Goal: Task Accomplishment & Management: Manage account settings

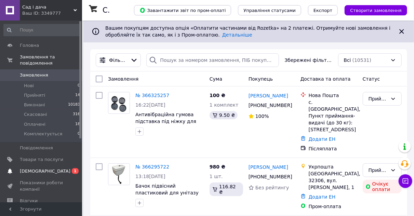
click at [32, 168] on span "[DEMOGRAPHIC_DATA]" at bounding box center [45, 171] width 51 height 6
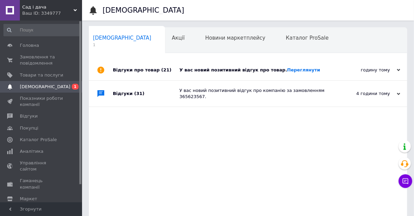
scroll to position [0, 3]
click at [232, 69] on div "У вас новий позитивний відгук про товар. Переглянути" at bounding box center [255, 70] width 152 height 6
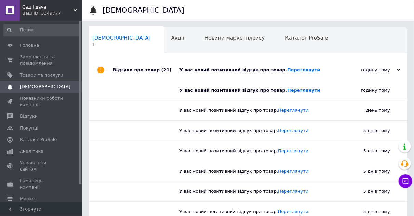
click at [287, 90] on link "Переглянути" at bounding box center [303, 90] width 33 height 5
click at [36, 61] on span "Замовлення та повідомлення" at bounding box center [41, 60] width 43 height 12
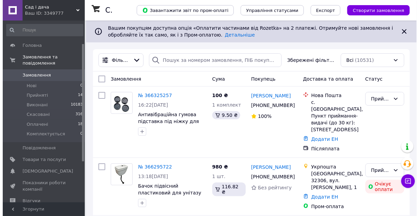
scroll to position [68, 0]
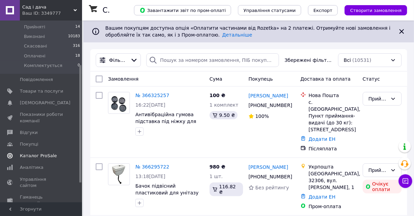
click at [42, 153] on span "Каталог ProSale" at bounding box center [38, 156] width 37 height 6
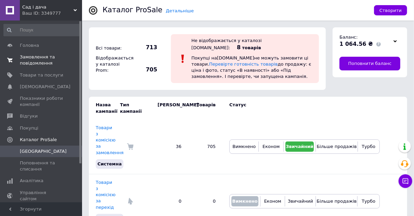
click at [38, 58] on span "Замовлення та повідомлення" at bounding box center [41, 60] width 43 height 12
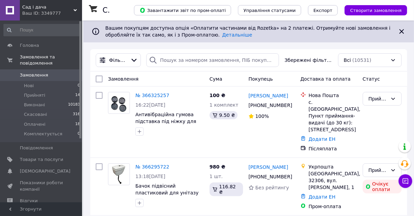
click at [54, 11] on div "Ваш ID: 3349777" at bounding box center [52, 13] width 60 height 6
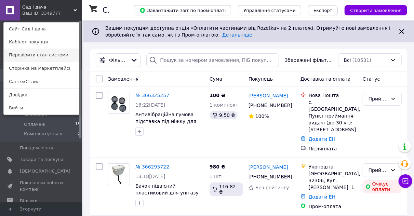
click at [60, 57] on link "Перевірити стан системи" at bounding box center [41, 55] width 75 height 13
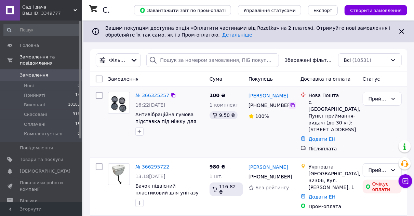
click at [294, 104] on icon at bounding box center [292, 105] width 5 height 5
drag, startPoint x: 282, startPoint y: 95, endPoint x: 249, endPoint y: 97, distance: 33.5
click at [249, 97] on div "[PERSON_NAME]" at bounding box center [272, 95] width 48 height 9
copy link "[PERSON_NAME]"
click at [270, 131] on div "Саша Довбуш +380 50 865 42 88 100%" at bounding box center [272, 122] width 52 height 66
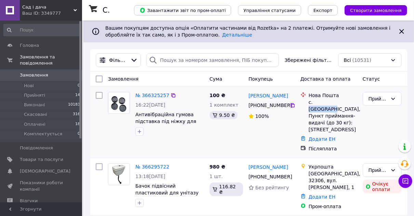
drag, startPoint x: 336, startPoint y: 102, endPoint x: 314, endPoint y: 103, distance: 21.9
click at [314, 103] on div "с. [GEOGRAPHIC_DATA], Пункт приймання-видачі (до 30 кг): [STREET_ADDRESS]" at bounding box center [333, 116] width 49 height 34
copy div "Музиківка"
click at [322, 136] on div "Додати ЕН" at bounding box center [332, 139] width 51 height 10
click at [322, 136] on link "Додати ЕН" at bounding box center [322, 138] width 27 height 5
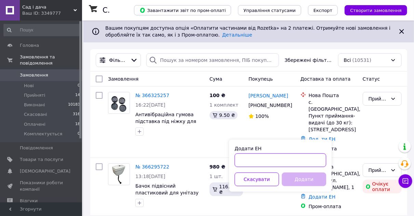
click at [290, 162] on input "Додати ЕН" at bounding box center [281, 160] width 92 height 14
paste input "20451269211769"
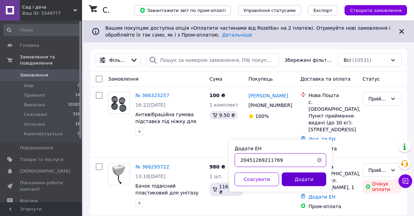
type input "20451269211769"
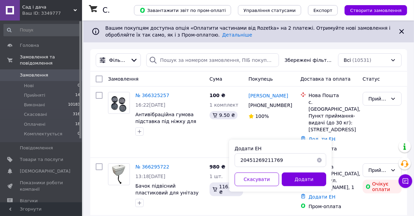
click at [294, 178] on button "Додати" at bounding box center [304, 180] width 44 height 14
